Goal: Information Seeking & Learning: Find specific fact

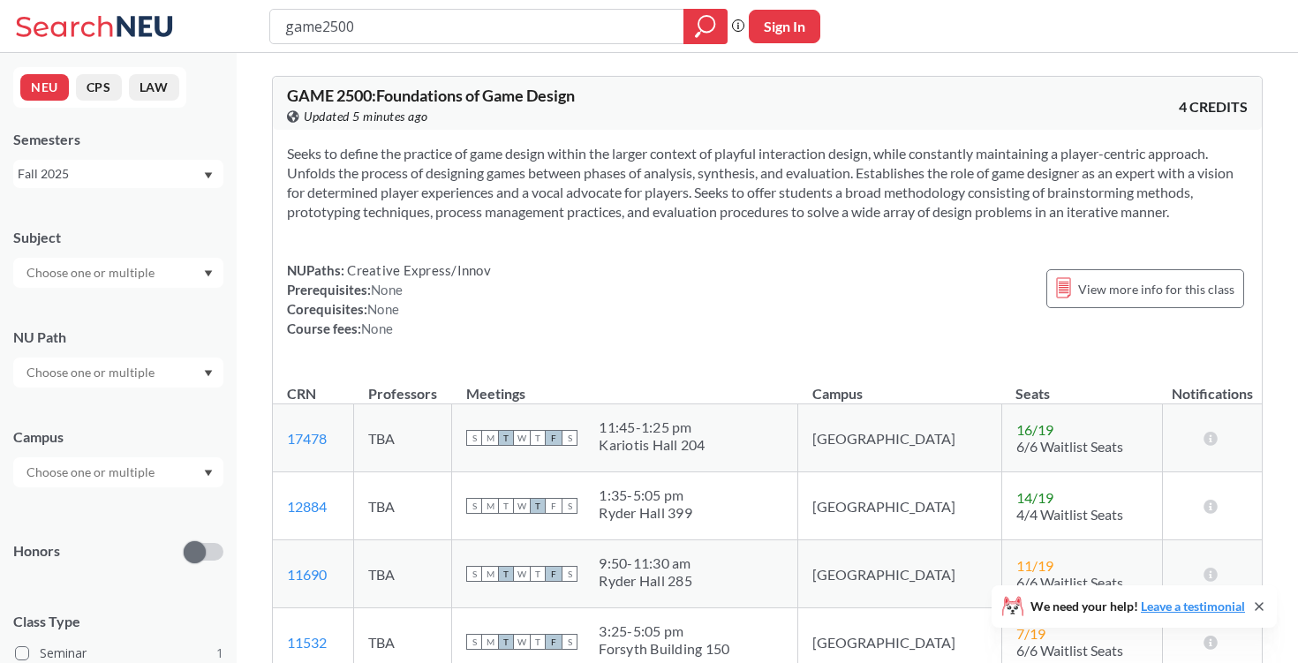
scroll to position [56, 0]
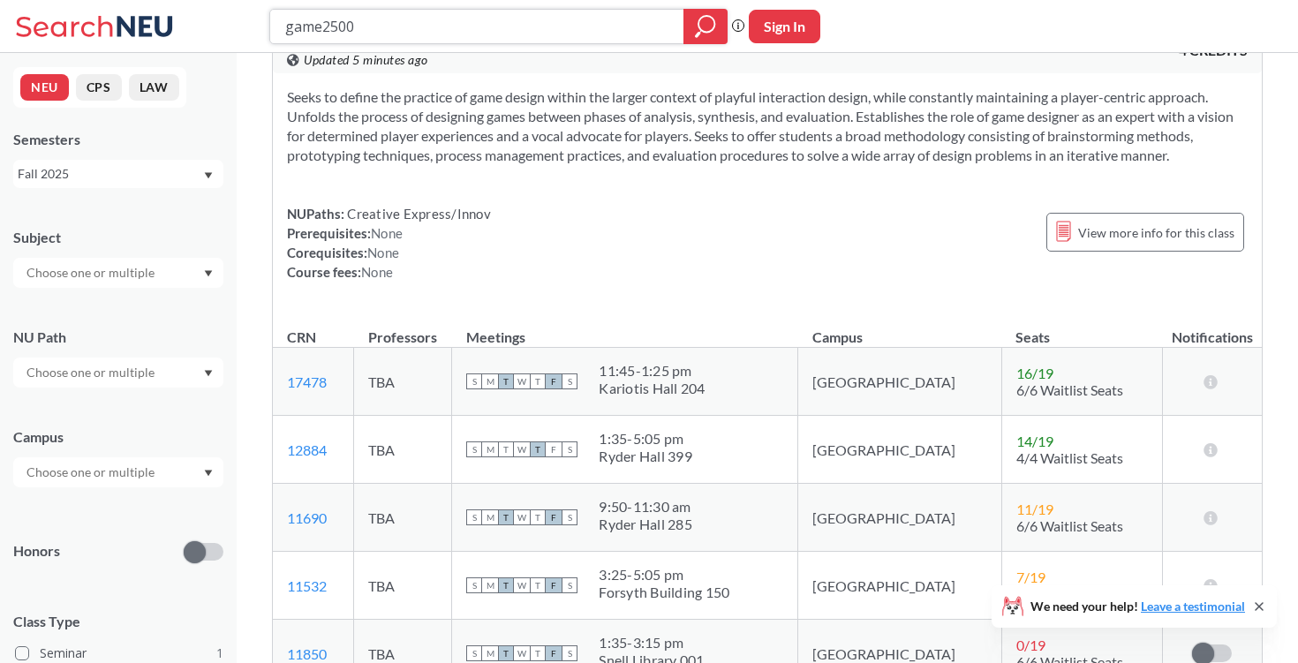
drag, startPoint x: 379, startPoint y: 31, endPoint x: 273, endPoint y: 30, distance: 105.9
click at [272, 30] on div "game2500" at bounding box center [498, 26] width 458 height 35
click at [579, 52] on div "Phrase search guarantees the exact search appears in the results. Ex. If you wa…" at bounding box center [649, 26] width 1298 height 53
click at [106, 272] on input "text" at bounding box center [92, 272] width 148 height 21
click at [111, 239] on div "Subject" at bounding box center [118, 237] width 210 height 19
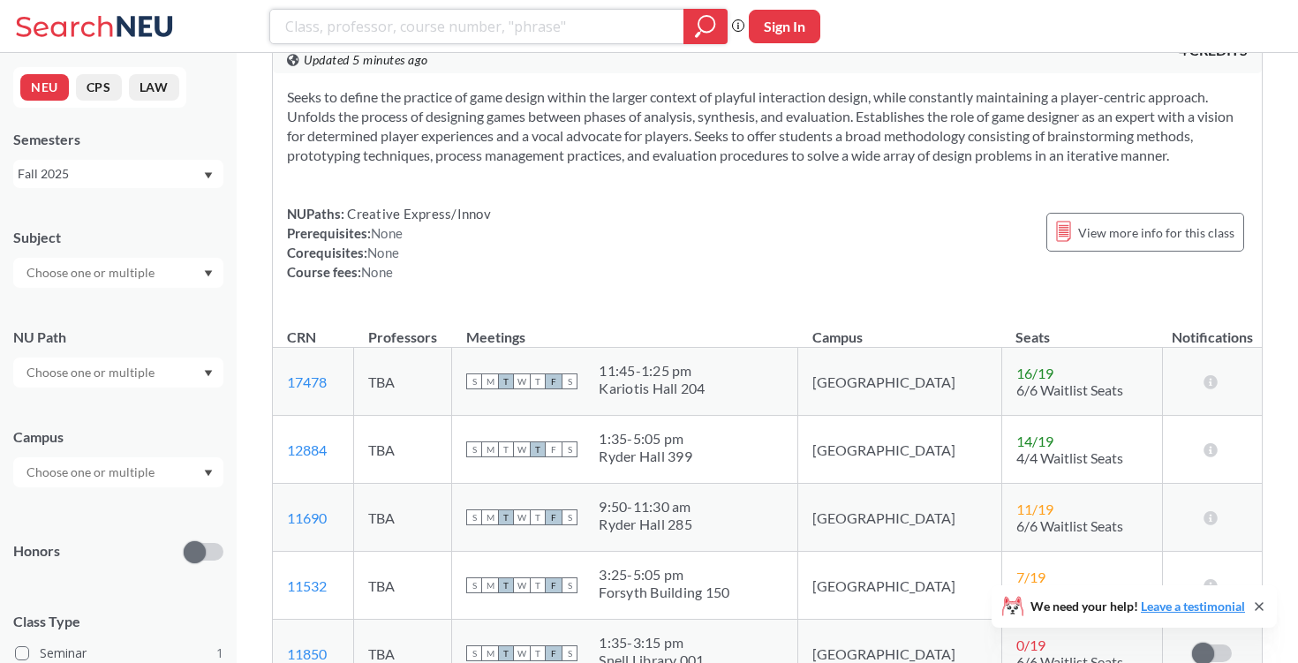
click at [700, 29] on icon "magnifying glass" at bounding box center [706, 24] width 16 height 16
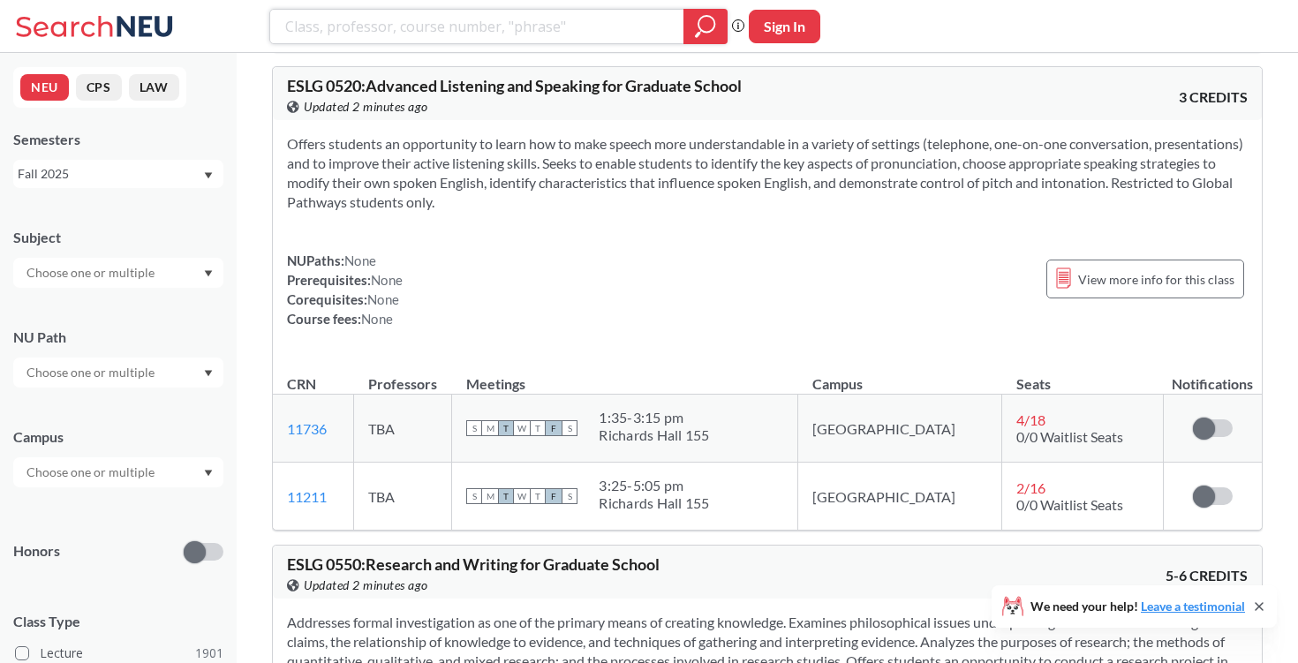
scroll to position [4054, 0]
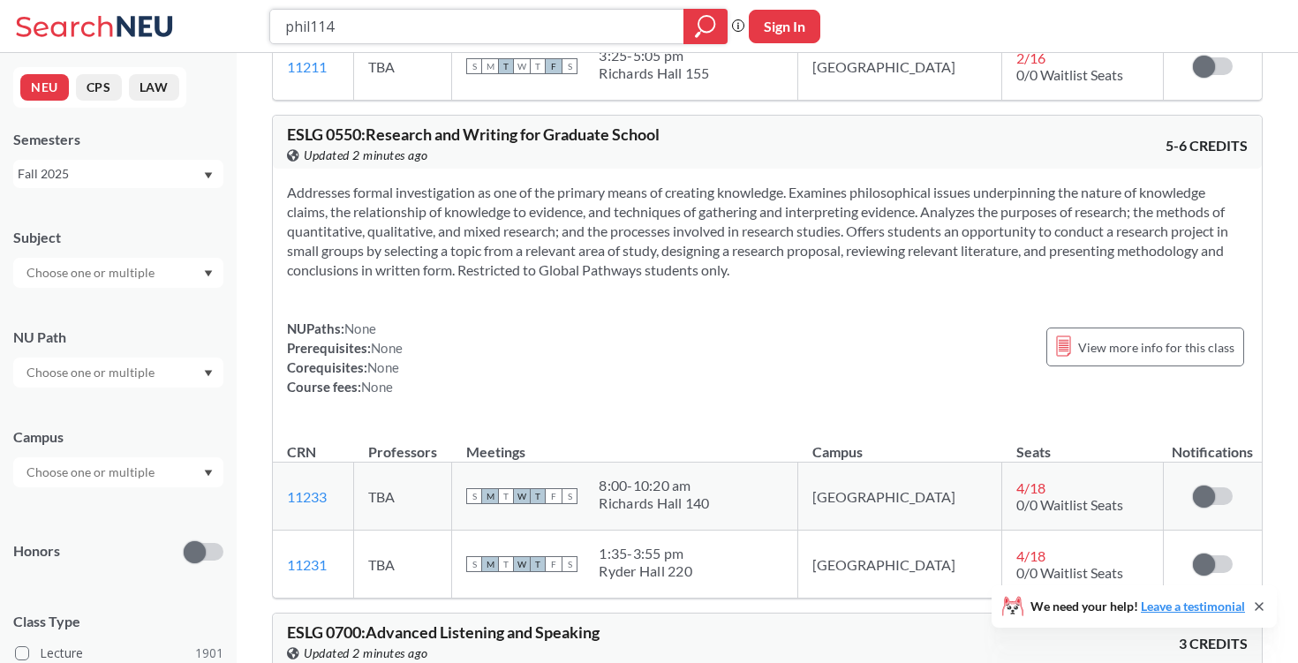
type input "phil1145"
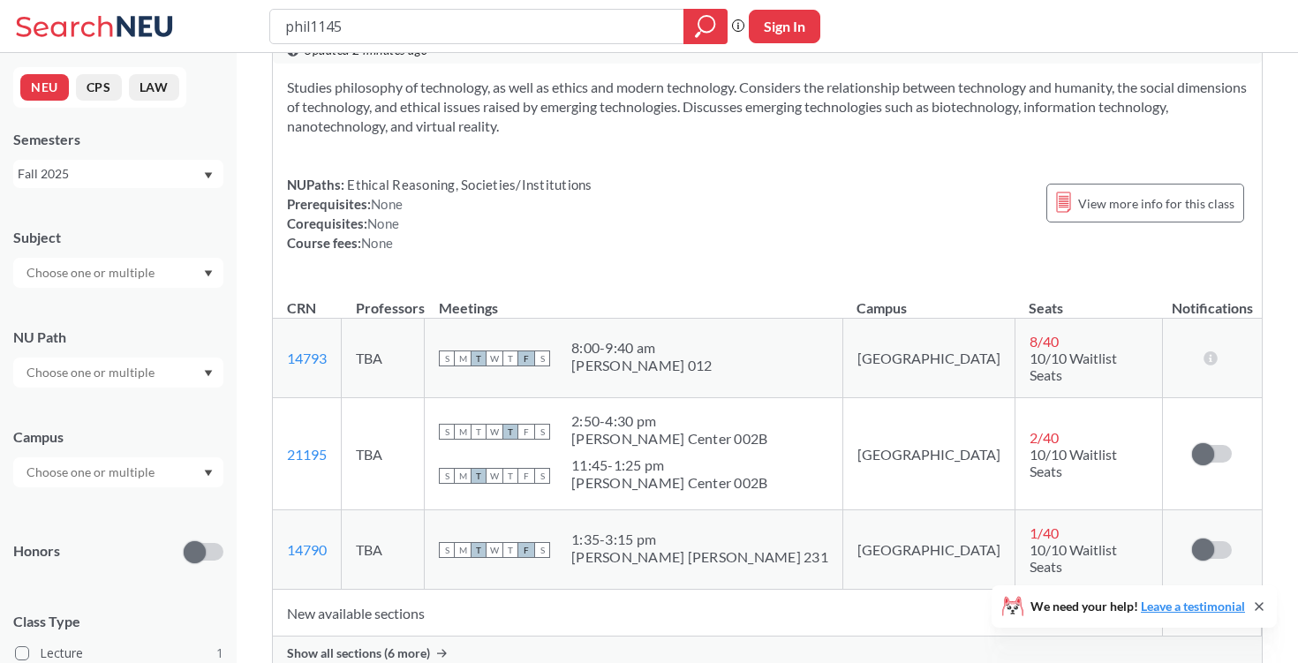
scroll to position [69, 0]
click at [412, 643] on span "Show all sections (6 more)" at bounding box center [358, 651] width 143 height 16
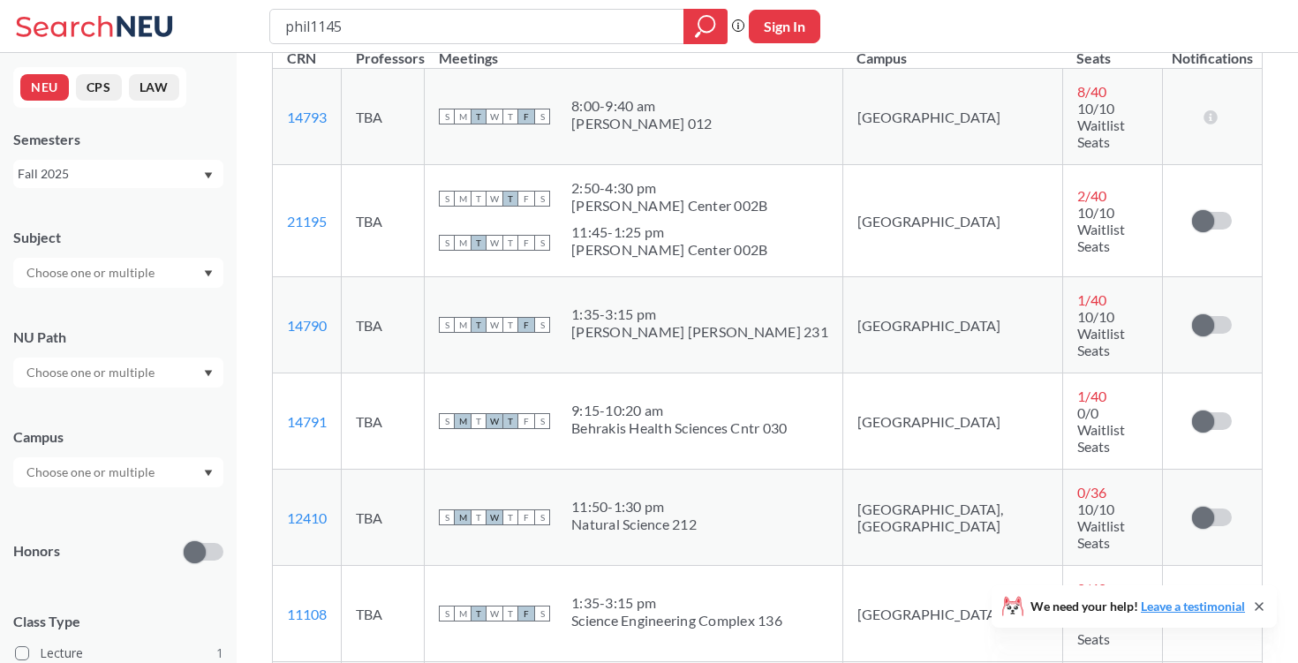
scroll to position [318, 0]
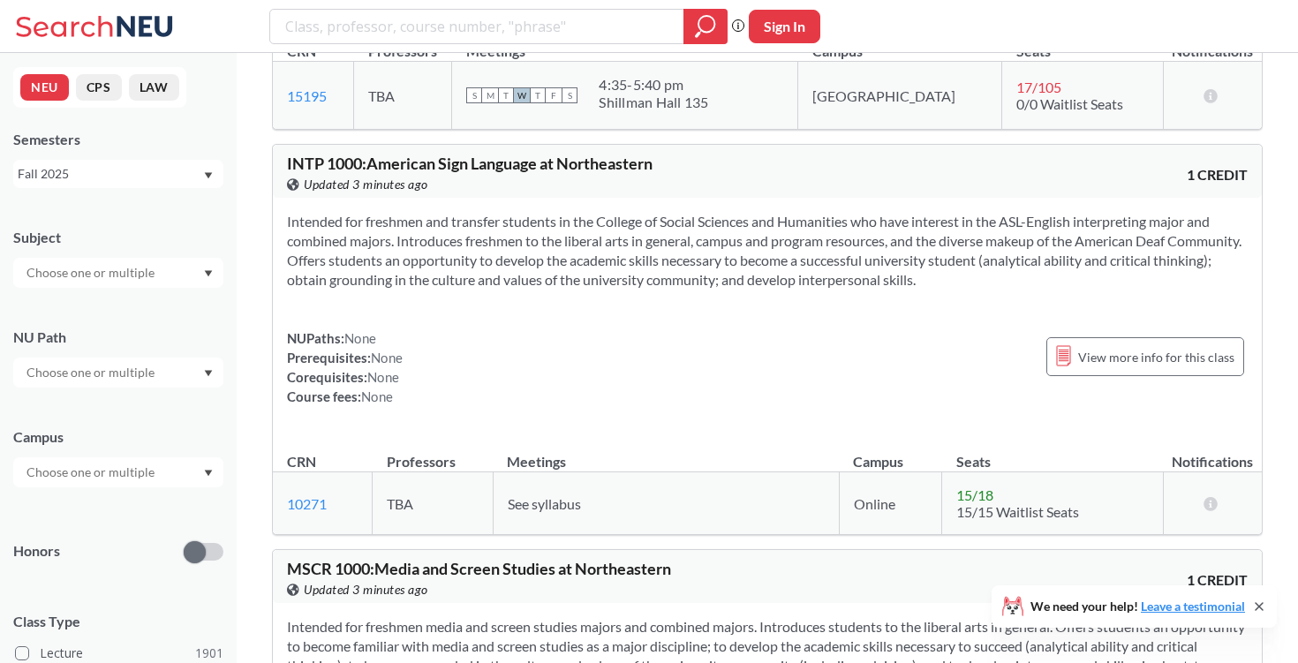
scroll to position [10509, 0]
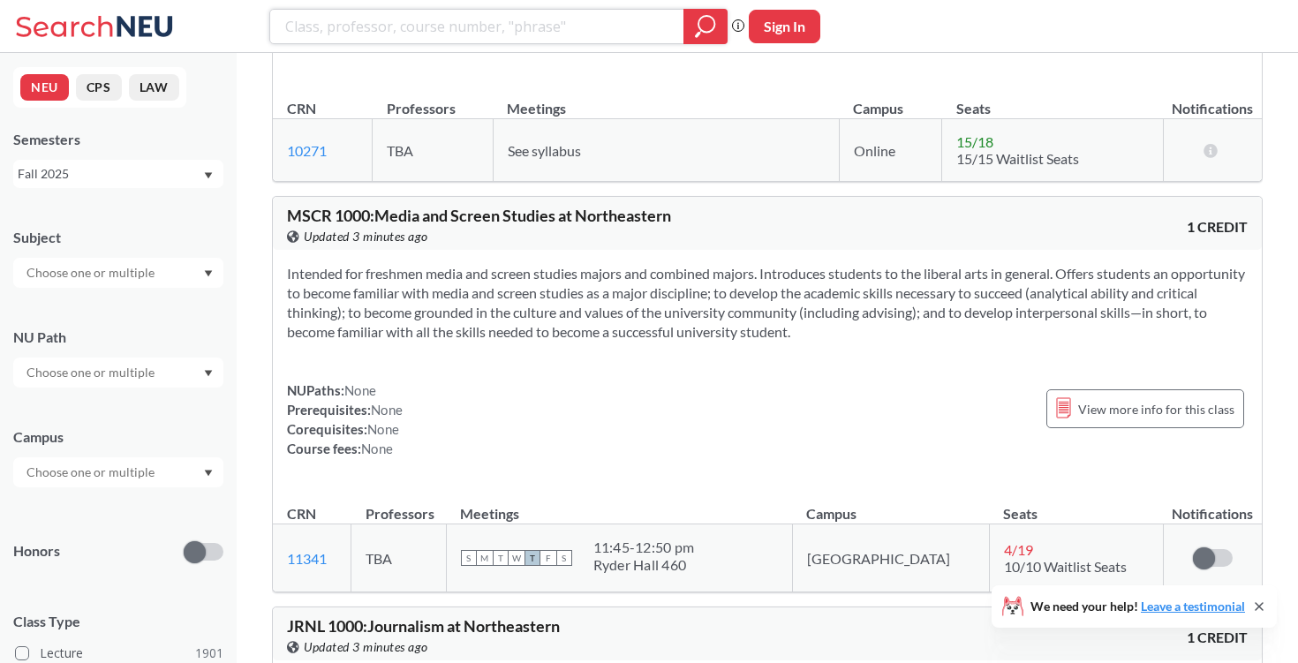
click at [391, 19] on input "search" at bounding box center [477, 26] width 388 height 30
type input "p"
type input "math2341"
